Goal: Task Accomplishment & Management: Manage account settings

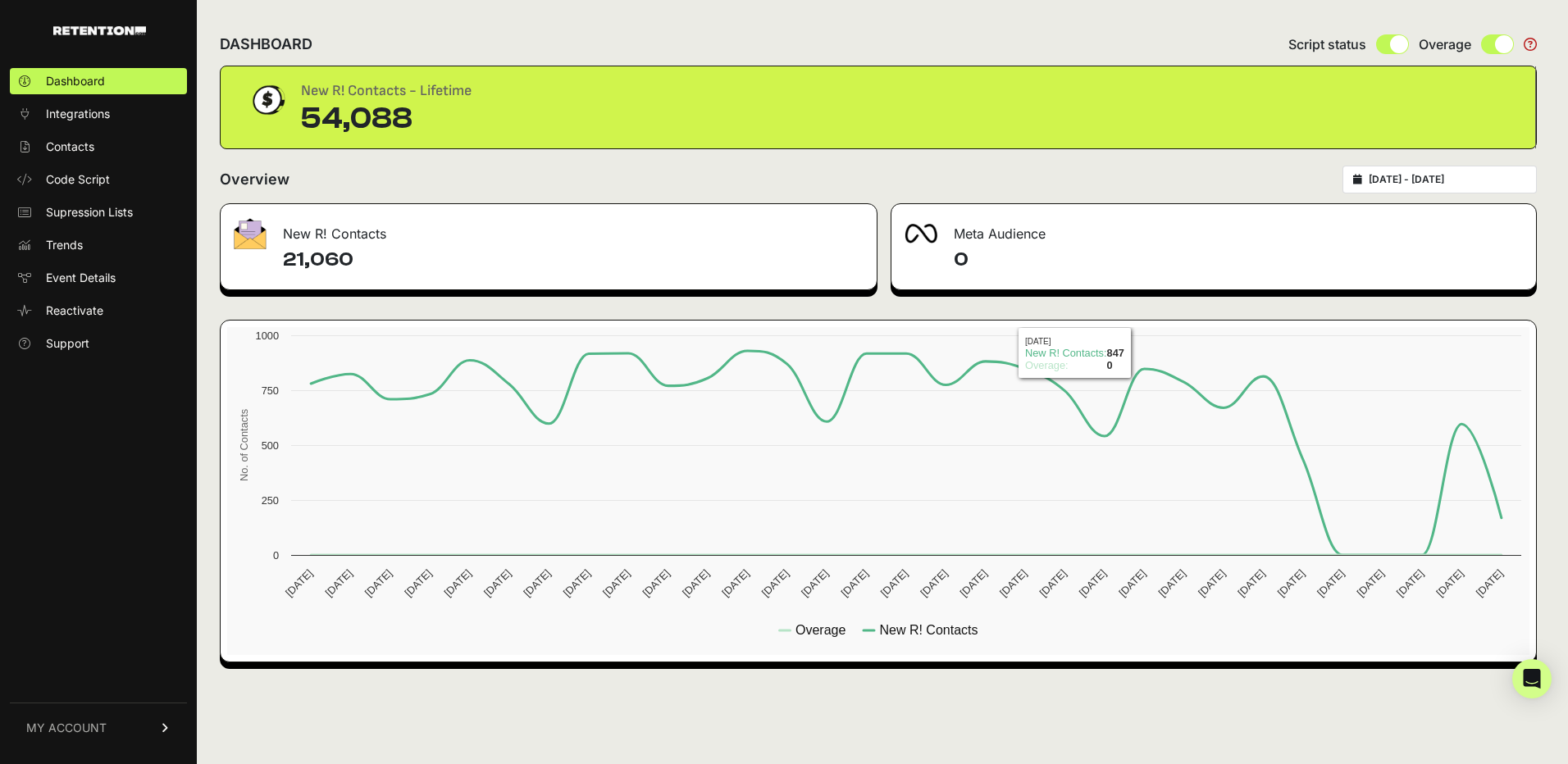
click at [1021, 180] on div "Overview [DATE] - [DATE]" at bounding box center [878, 179] width 1318 height 28
click at [1097, 470] on rect at bounding box center [878, 492] width 1302 height 328
click at [1079, 185] on div "Overview [DATE] - [DATE]" at bounding box center [878, 179] width 1318 height 28
click at [1229, 176] on div "Overview [DATE] - [DATE]" at bounding box center [878, 179] width 1318 height 28
click at [68, 342] on span "Support" at bounding box center [67, 343] width 43 height 16
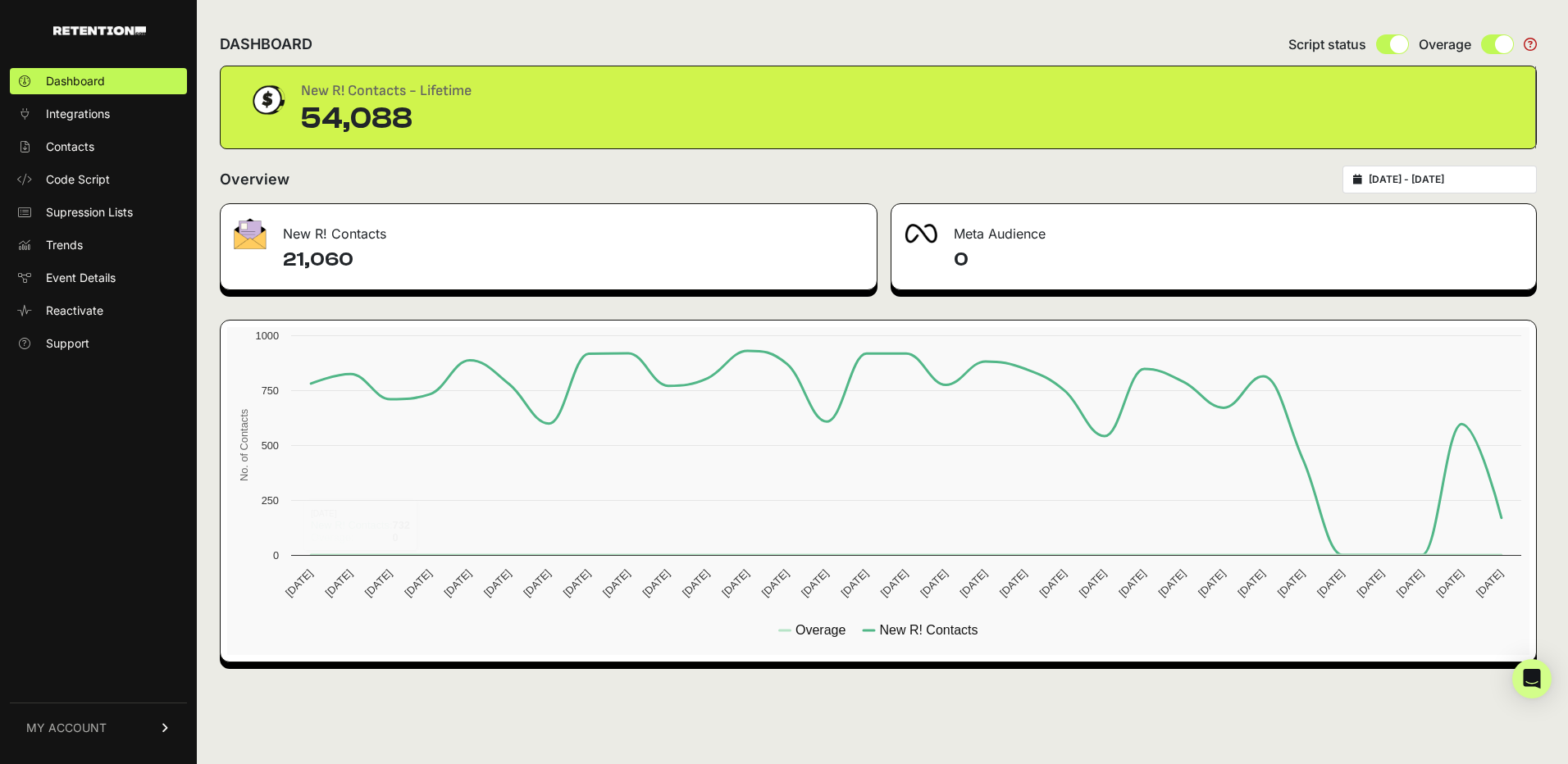
click at [113, 729] on link "MY ACCOUNT" at bounding box center [98, 728] width 177 height 50
click at [58, 683] on link "Billing" at bounding box center [98, 673] width 177 height 26
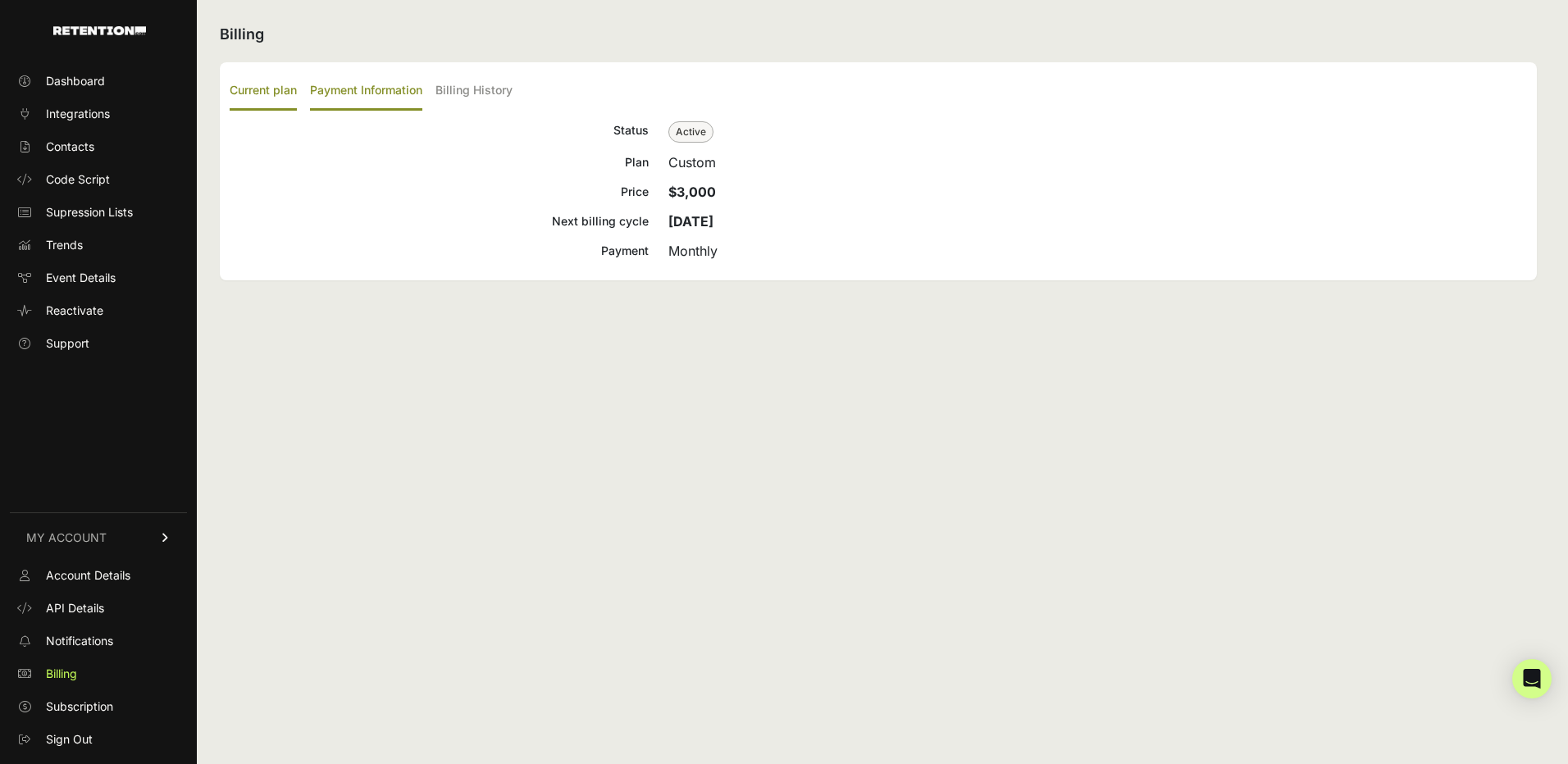
click at [366, 93] on label "Payment Information" at bounding box center [366, 91] width 113 height 39
click at [0, 0] on input "Payment Information" at bounding box center [0, 0] width 0 height 0
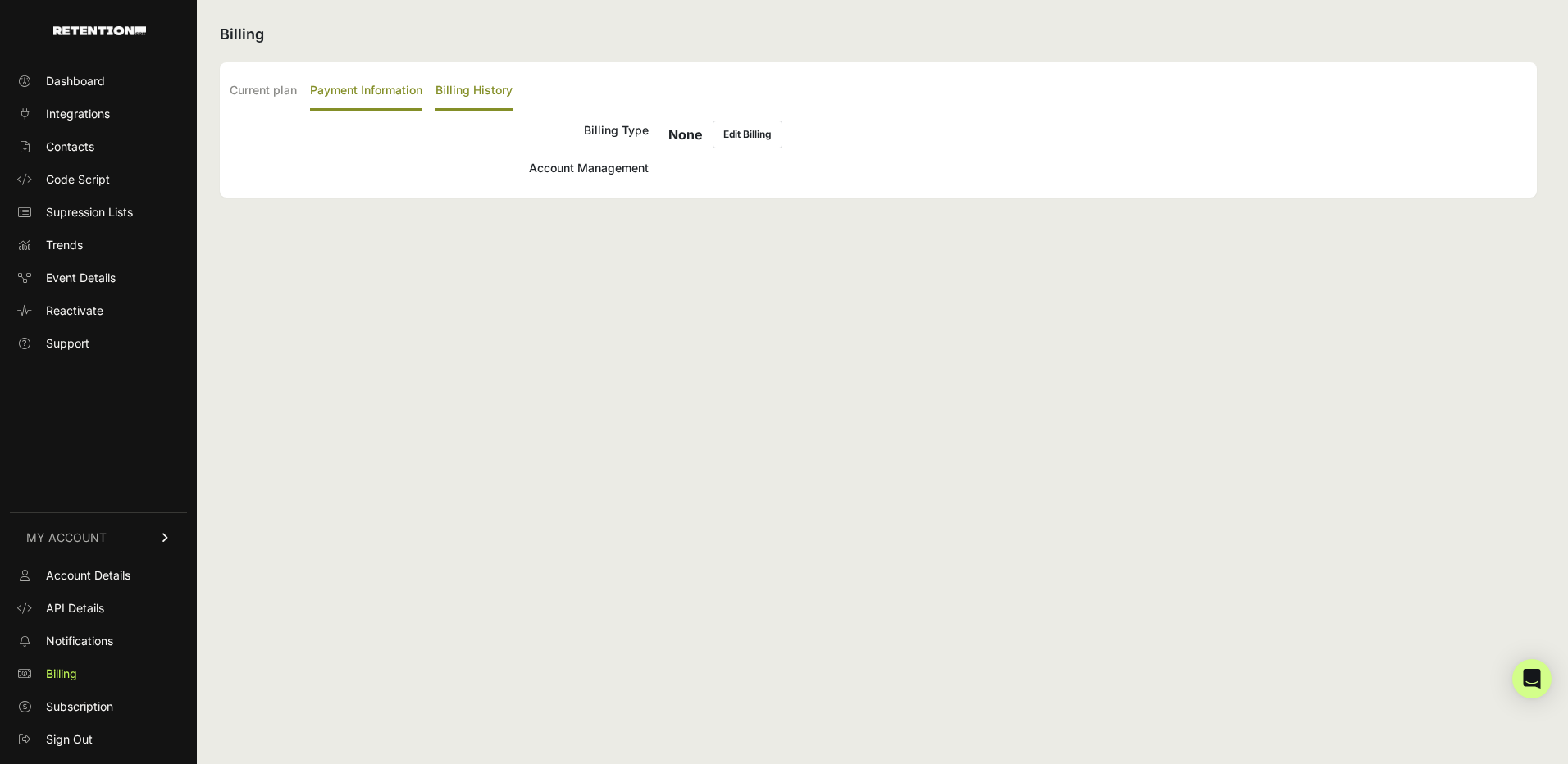
click at [470, 85] on label "Billing History" at bounding box center [474, 91] width 77 height 39
click at [0, 0] on input "Billing History" at bounding box center [0, 0] width 0 height 0
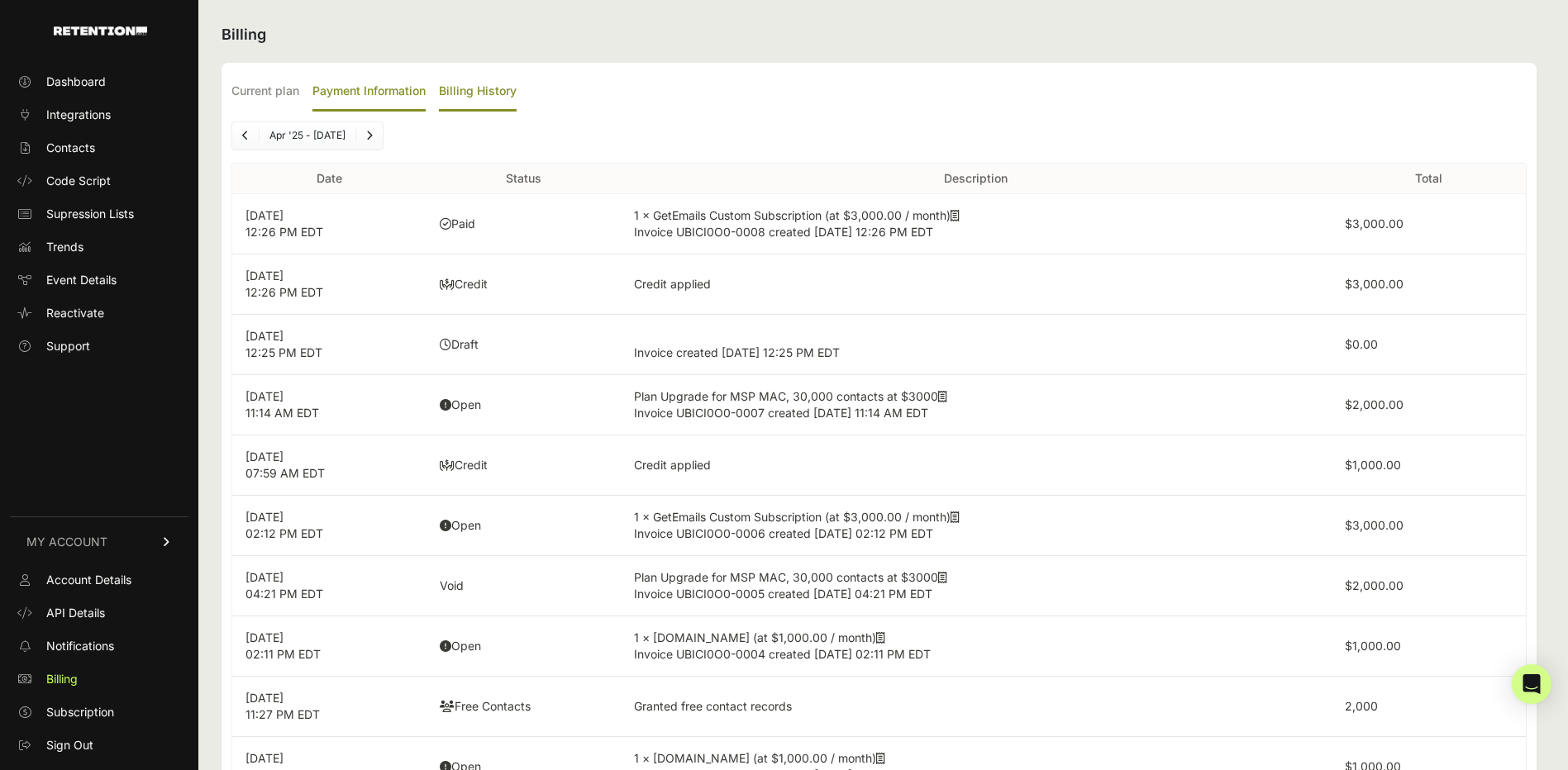
click at [342, 97] on label "Payment Information" at bounding box center [368, 92] width 113 height 39
click at [0, 0] on input "Payment Information" at bounding box center [0, 0] width 0 height 0
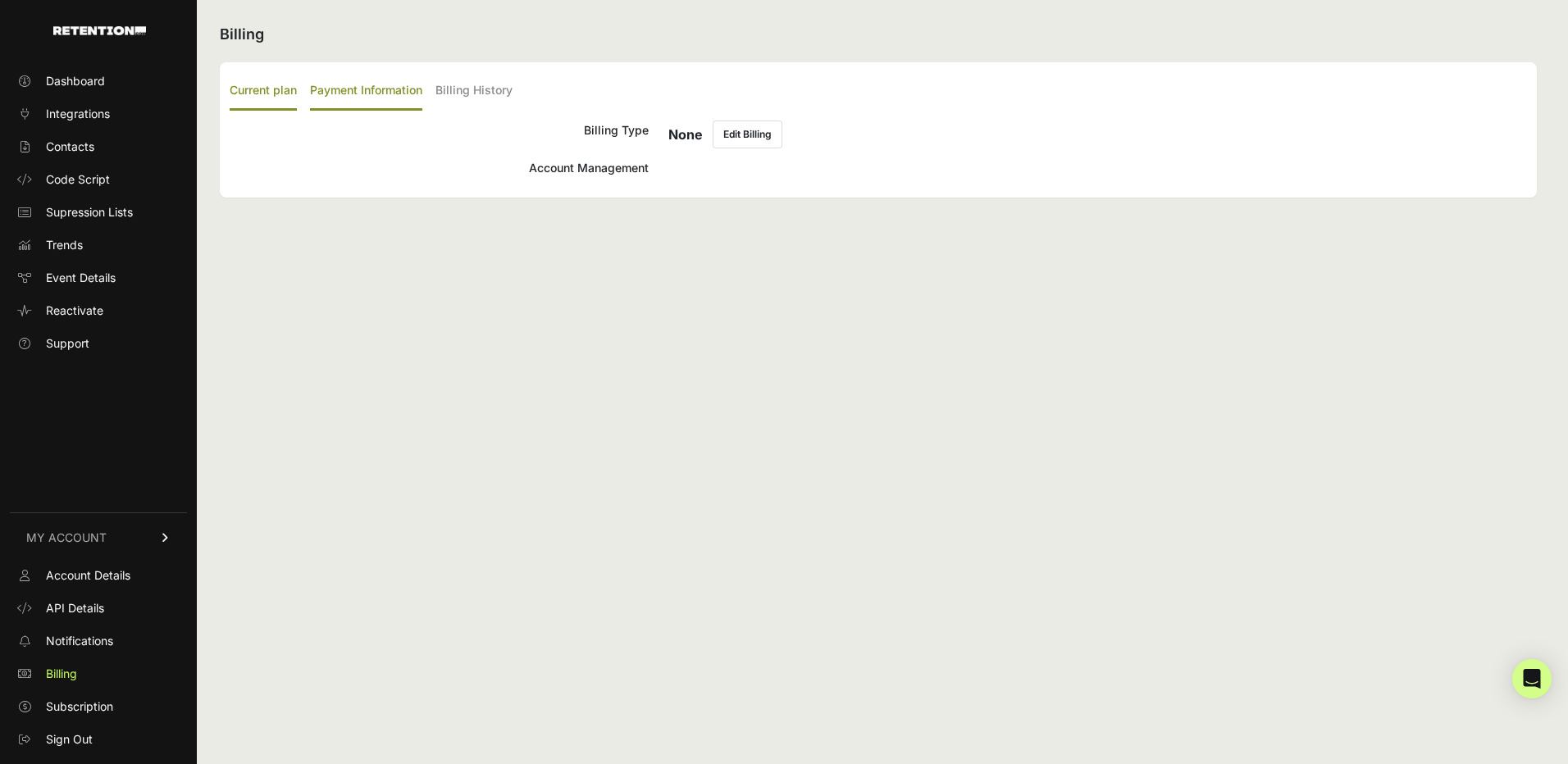
click at [281, 100] on label "Current plan" at bounding box center [262, 91] width 67 height 39
click at [0, 0] on input "Current plan" at bounding box center [0, 0] width 0 height 0
